Goal: Navigation & Orientation: Find specific page/section

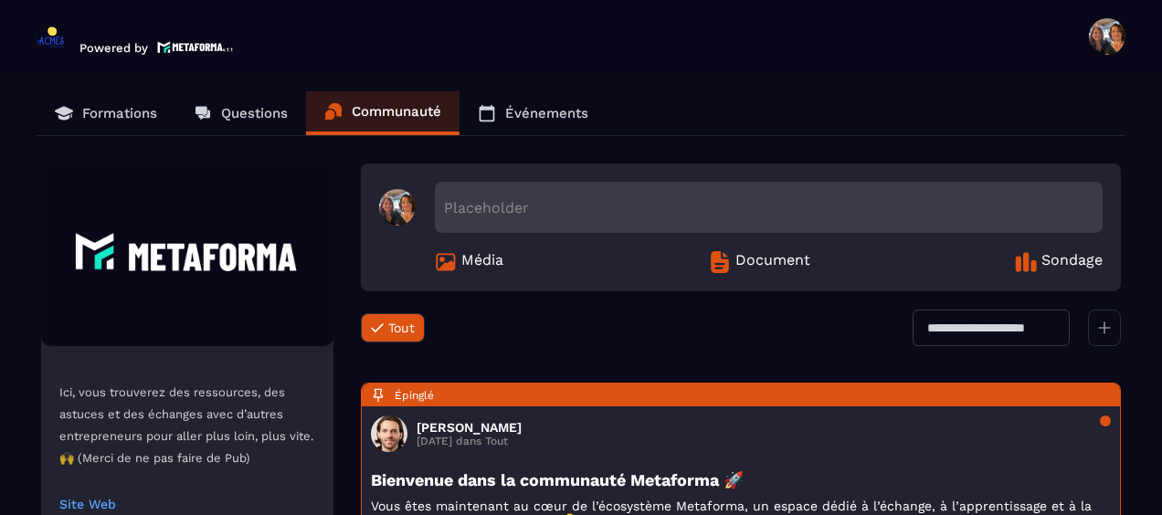
click at [119, 113] on p "Formations" at bounding box center [119, 113] width 75 height 16
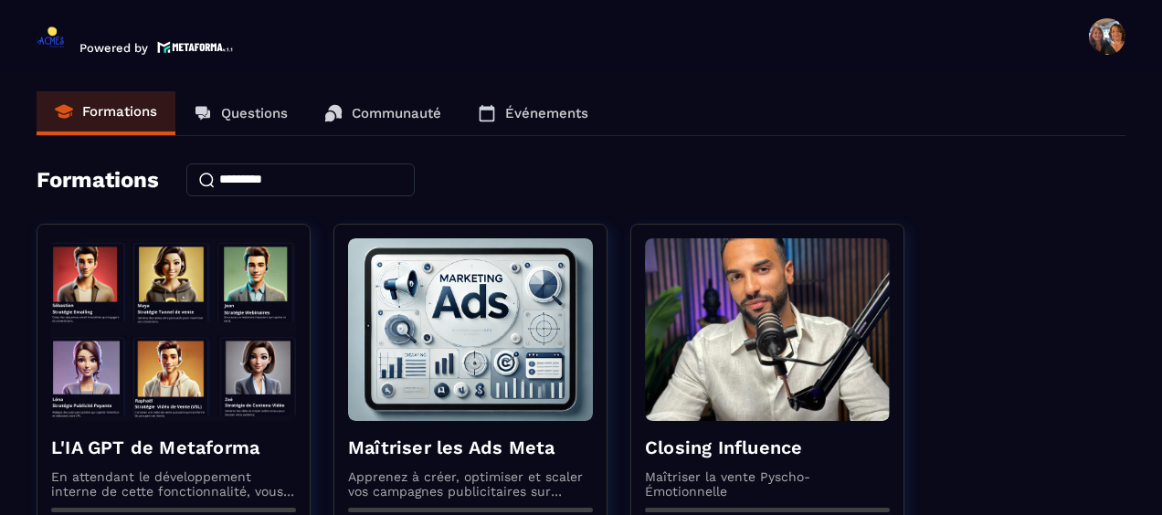
click at [259, 117] on p "Questions" at bounding box center [254, 113] width 67 height 16
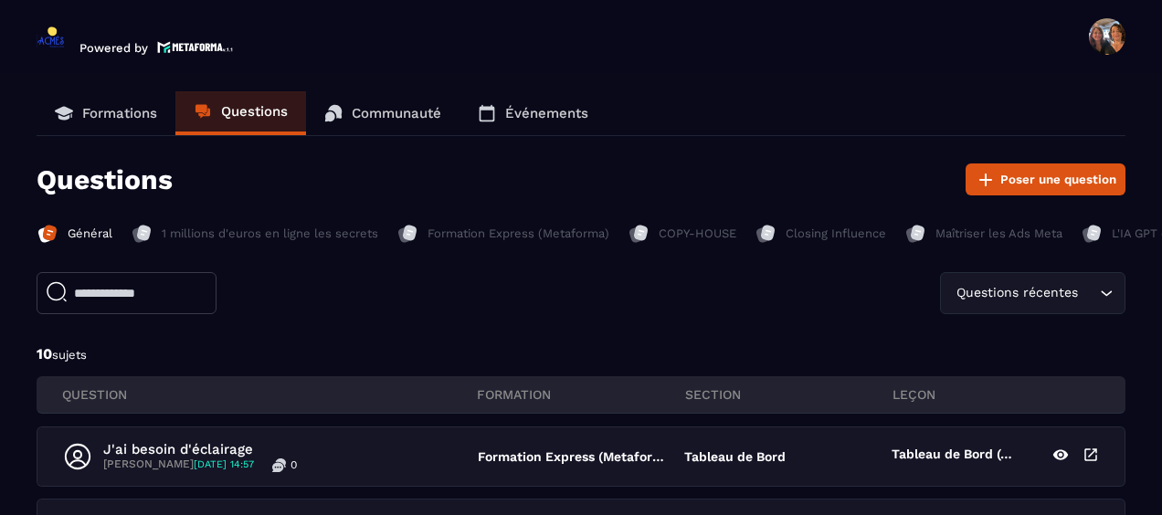
click at [106, 113] on p "Formations" at bounding box center [119, 113] width 75 height 16
click at [108, 108] on p "Formations" at bounding box center [119, 113] width 75 height 16
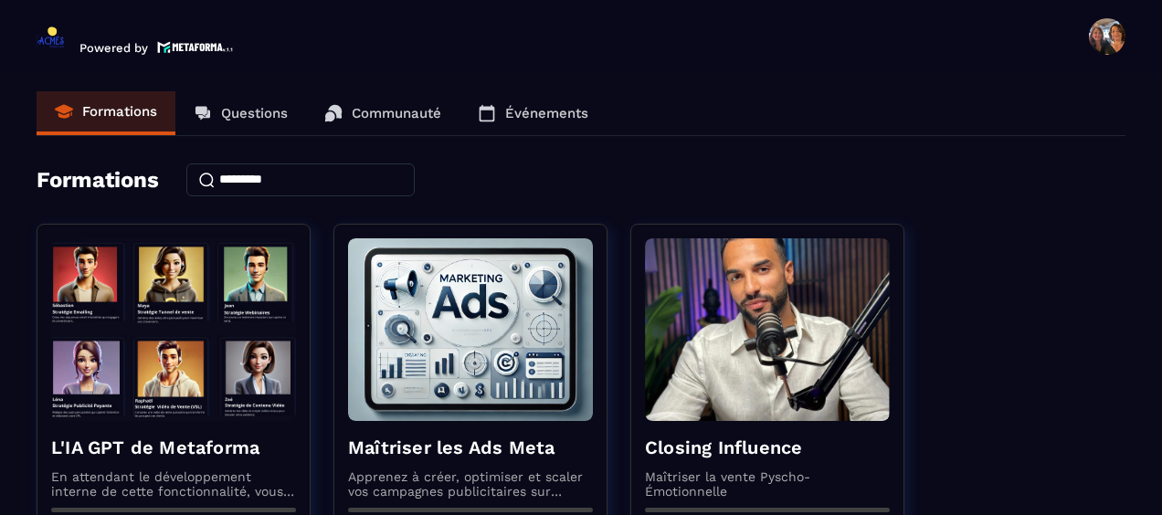
click at [274, 176] on input at bounding box center [300, 180] width 228 height 33
